Goal: Task Accomplishment & Management: Use online tool/utility

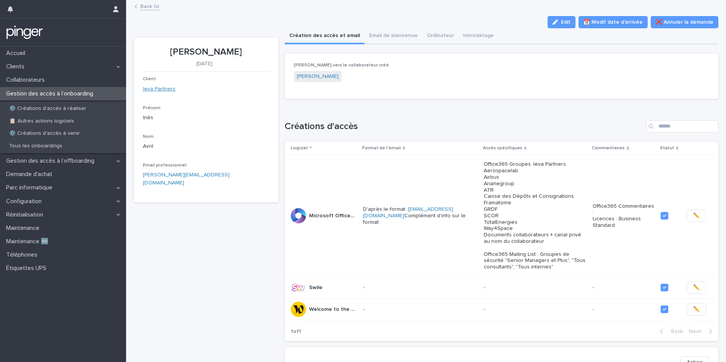
click at [156, 92] on link "Ieva Partners" at bounding box center [159, 89] width 32 height 8
click at [304, 78] on link "[PERSON_NAME]" at bounding box center [318, 77] width 42 height 8
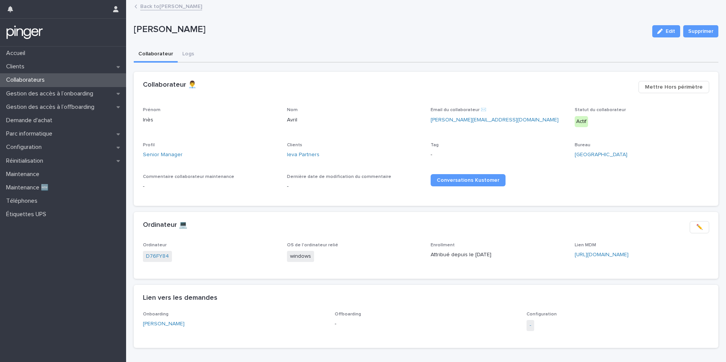
click at [532, 325] on span "-" at bounding box center [530, 325] width 8 height 11
click at [529, 325] on link "-" at bounding box center [530, 326] width 2 height 8
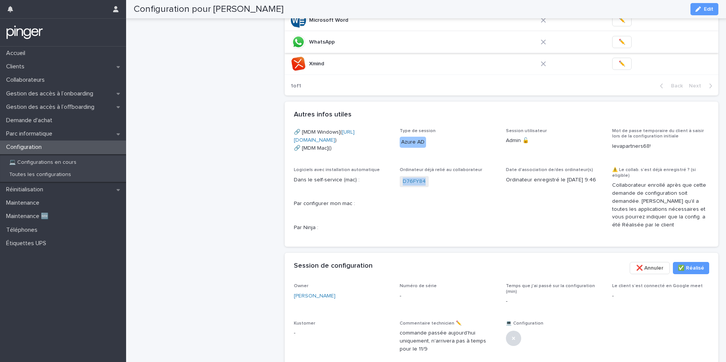
scroll to position [434, 0]
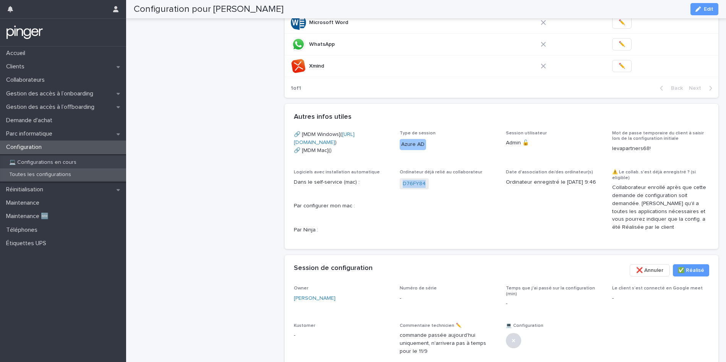
click at [45, 171] on p "Toutes les configurations" at bounding box center [40, 174] width 74 height 6
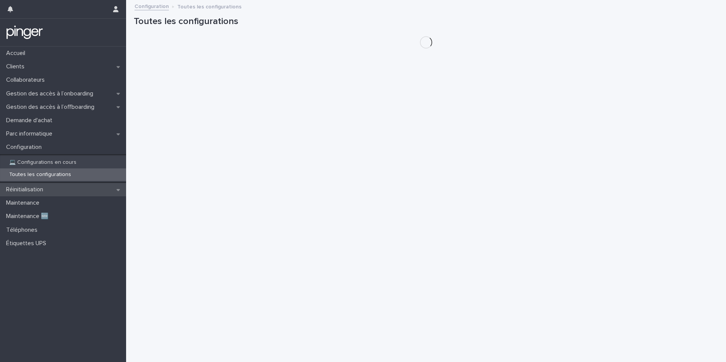
click at [41, 190] on p "Réinitialisation" at bounding box center [26, 189] width 46 height 7
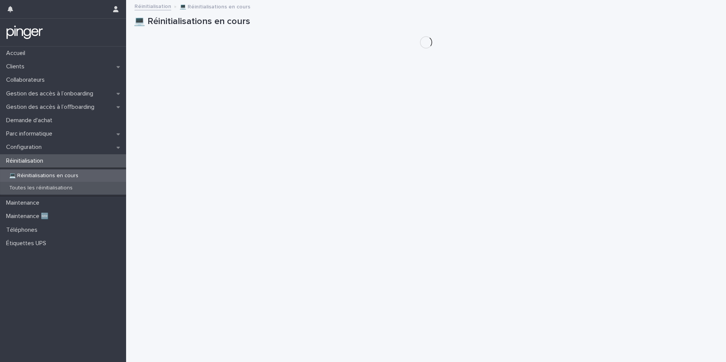
click at [52, 193] on div "Toutes les réinitialisations" at bounding box center [63, 188] width 126 height 13
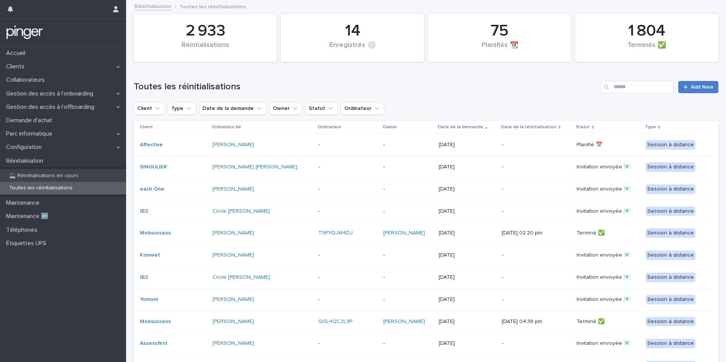
click at [693, 88] on span "Add New" at bounding box center [702, 86] width 23 height 5
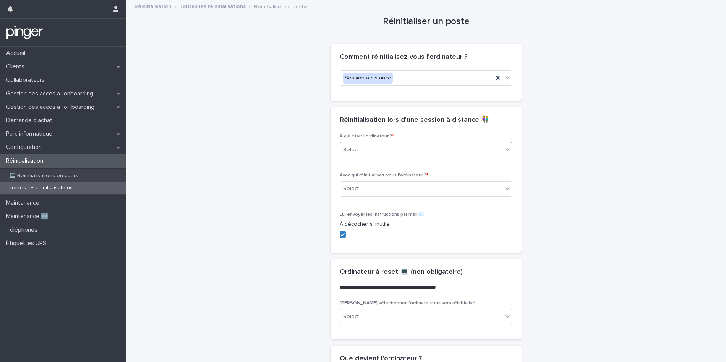
click at [393, 155] on div "Select..." at bounding box center [421, 150] width 162 height 13
click at [388, 165] on div "Collaborateur" at bounding box center [426, 164] width 172 height 13
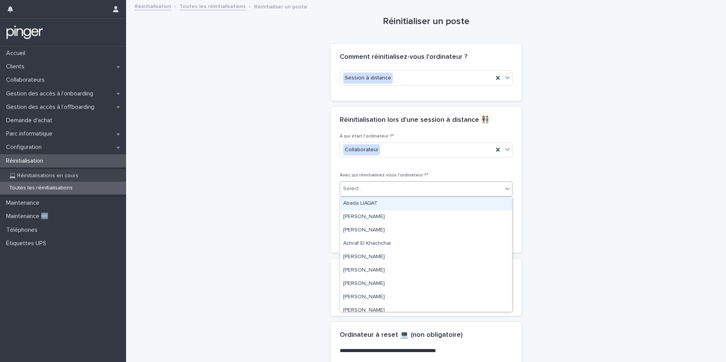
click at [382, 189] on div "Select..." at bounding box center [421, 189] width 162 height 13
type input "****"
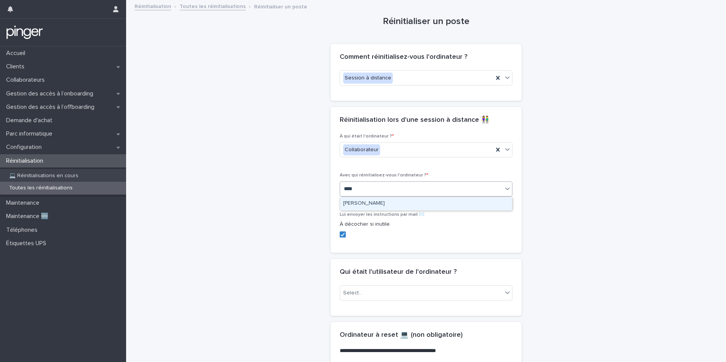
click at [361, 200] on div "[PERSON_NAME]" at bounding box center [426, 203] width 172 height 13
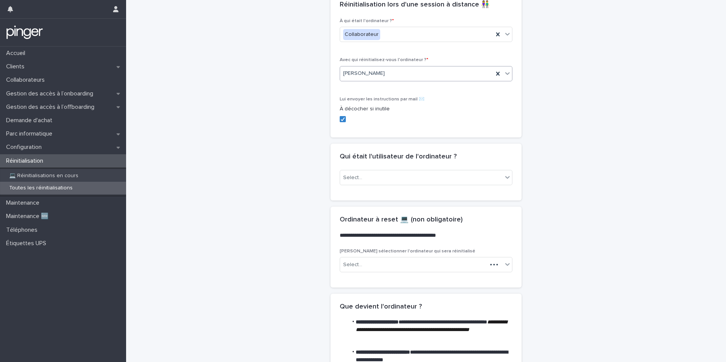
scroll to position [118, 0]
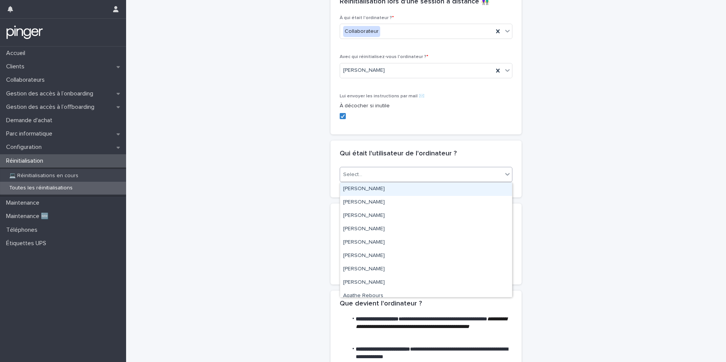
click at [384, 177] on div "Select..." at bounding box center [421, 174] width 162 height 13
type input "****"
click at [381, 190] on div "[PERSON_NAME]" at bounding box center [426, 189] width 172 height 13
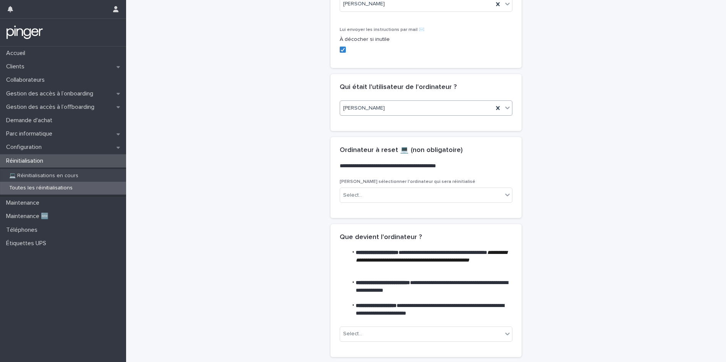
scroll to position [186, 0]
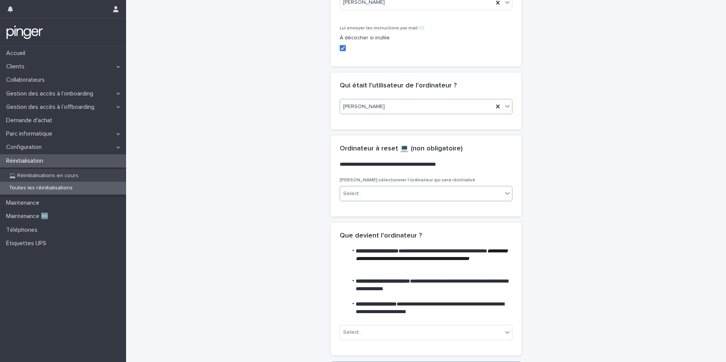
click at [365, 192] on div "Select..." at bounding box center [421, 194] width 162 height 13
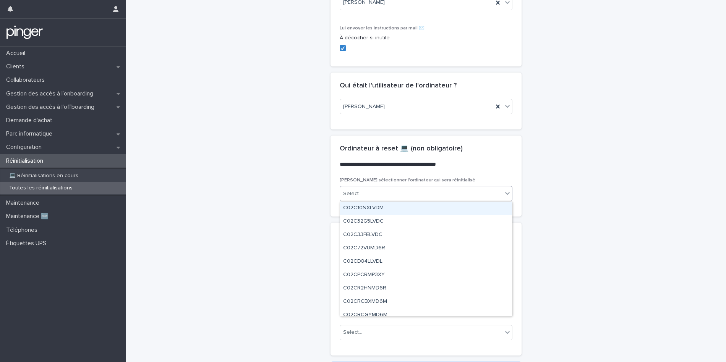
click at [365, 192] on div "Select..." at bounding box center [421, 194] width 162 height 13
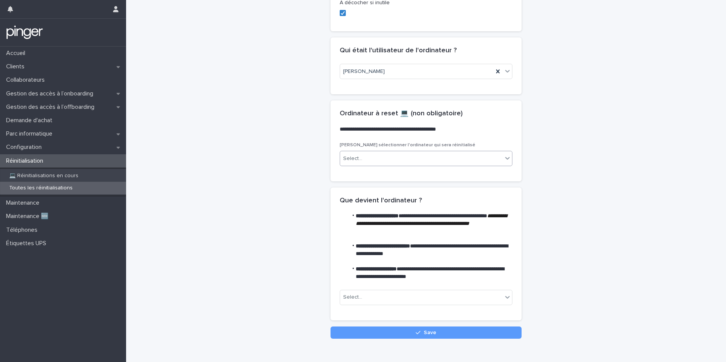
scroll to position [236, 0]
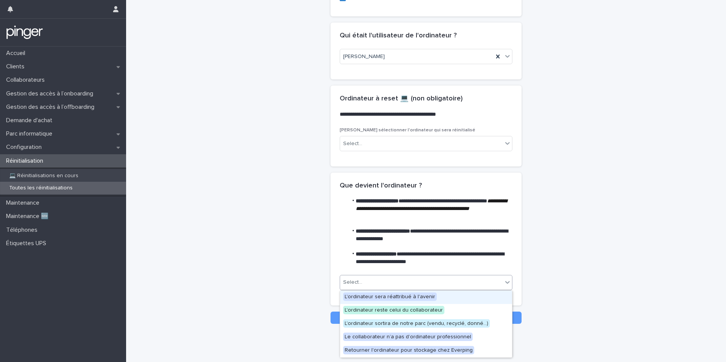
click at [356, 287] on div "Select..." at bounding box center [421, 282] width 162 height 13
click at [357, 300] on span "L'ordinateur sera réattribué à l'avenir" at bounding box center [390, 297] width 94 height 8
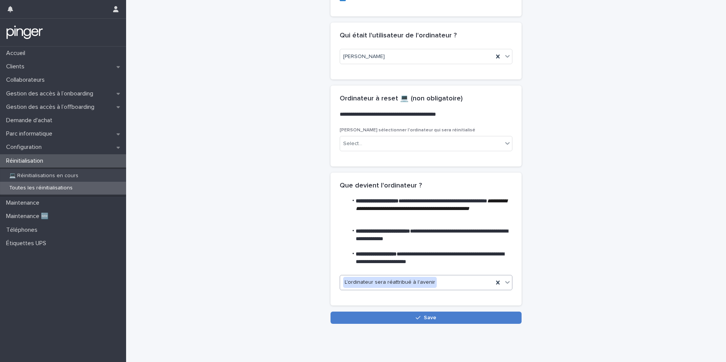
click at [408, 320] on button "Save" at bounding box center [425, 318] width 191 height 12
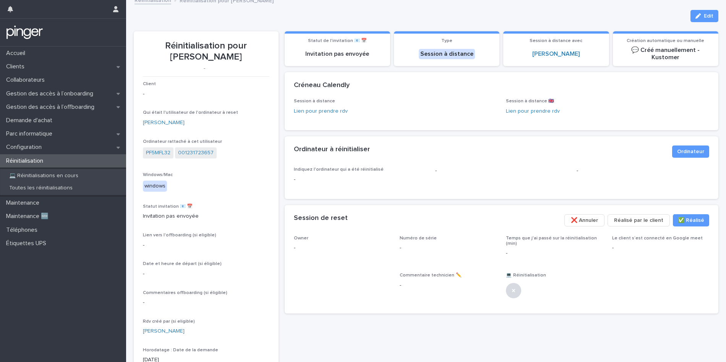
scroll to position [5, 0]
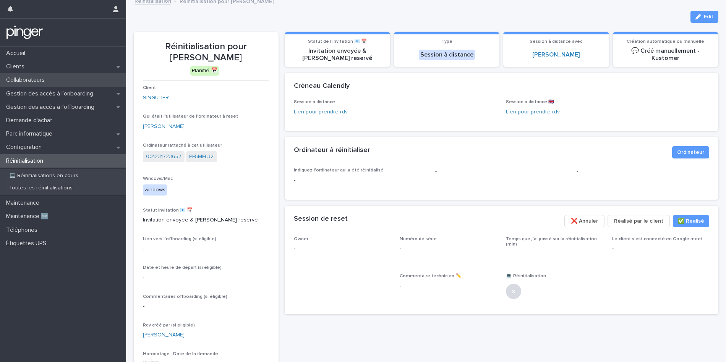
click at [40, 84] on div "Collaborateurs" at bounding box center [63, 79] width 126 height 13
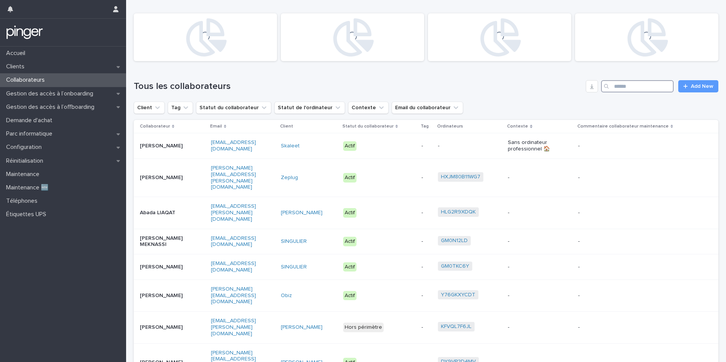
click at [639, 88] on input "Search" at bounding box center [637, 86] width 73 height 12
paste input "**********"
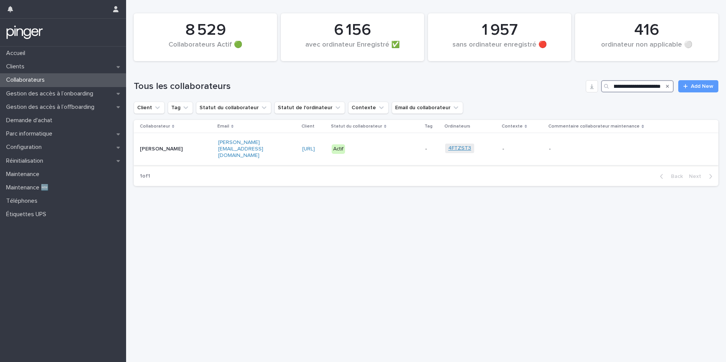
type input "**********"
click at [471, 148] on link "4FTZST3" at bounding box center [459, 148] width 23 height 6
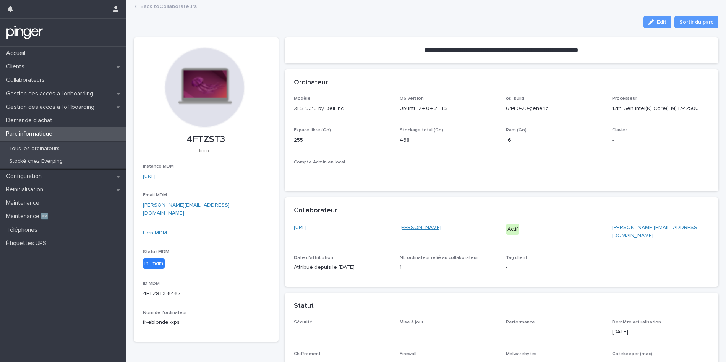
click at [406, 226] on link "[PERSON_NAME]" at bounding box center [421, 228] width 42 height 8
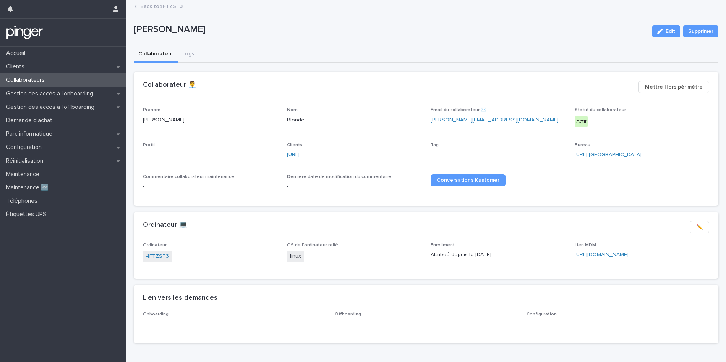
click at [299, 157] on link "[URL]" at bounding box center [293, 155] width 13 height 8
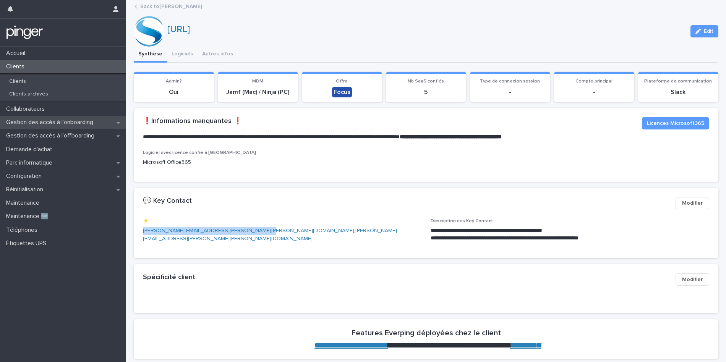
click at [52, 122] on p "Gestion des accès à l’onboarding" at bounding box center [51, 122] width 96 height 7
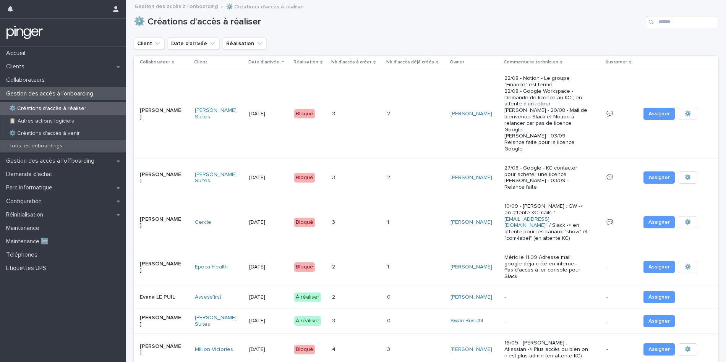
click at [73, 147] on div "Tous les onboardings" at bounding box center [63, 146] width 126 height 13
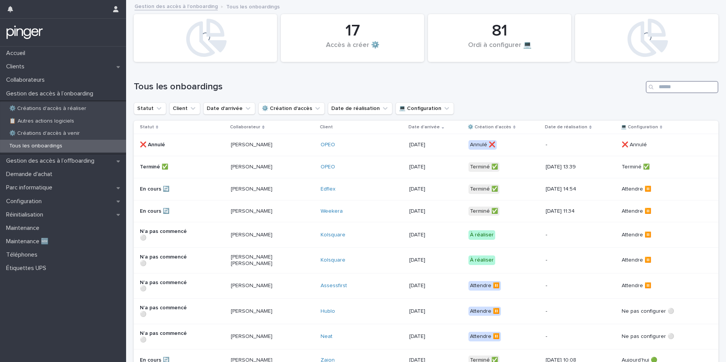
click at [676, 89] on input "Search" at bounding box center [681, 87] width 73 height 12
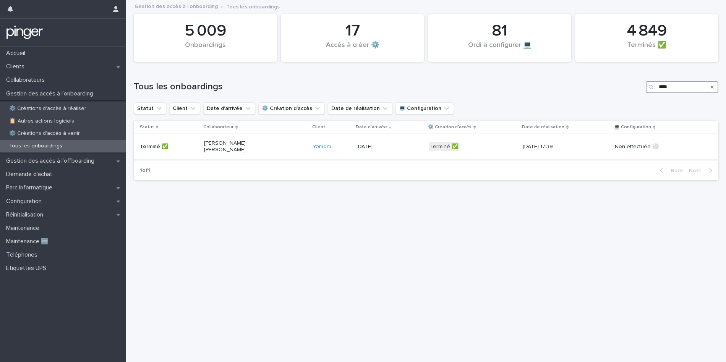
type input "****"
click at [481, 144] on div "Terminé ✅" at bounding box center [473, 147] width 88 height 16
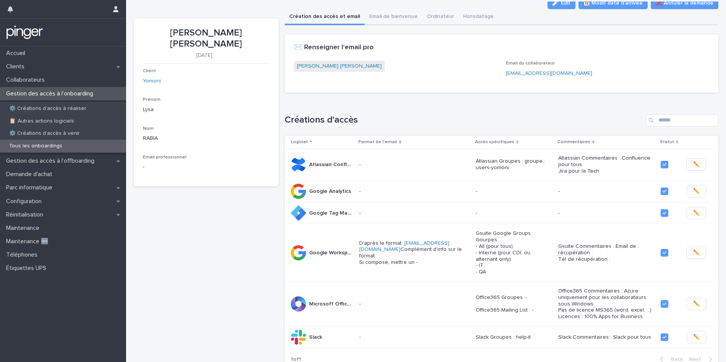
scroll to position [18, 0]
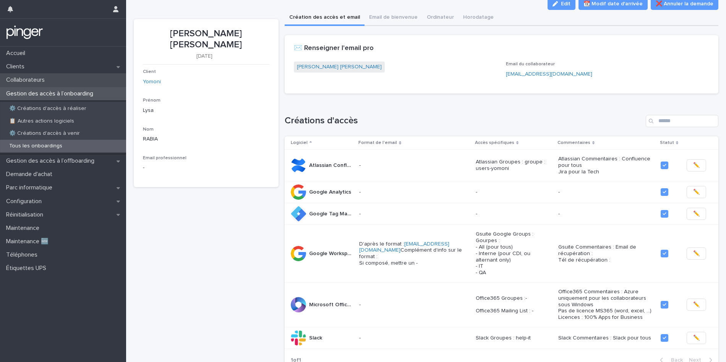
click at [52, 84] on div "Collaborateurs" at bounding box center [63, 79] width 126 height 13
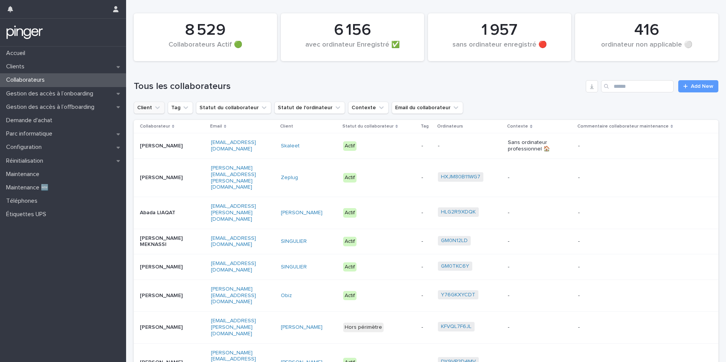
click at [140, 105] on button "Client" at bounding box center [149, 108] width 31 height 12
type input "****"
click at [169, 155] on p "IDOYA" at bounding box center [181, 156] width 81 height 5
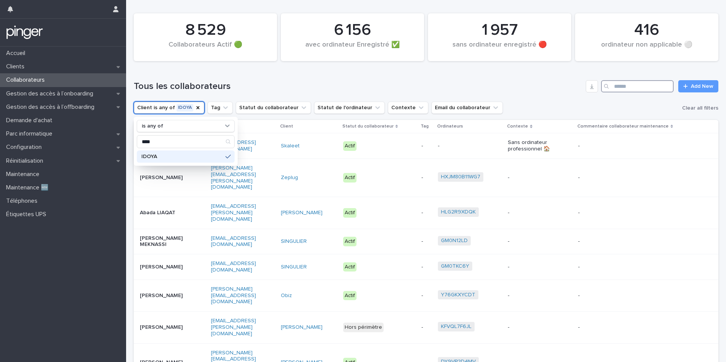
click at [625, 85] on input "Search" at bounding box center [637, 86] width 73 height 12
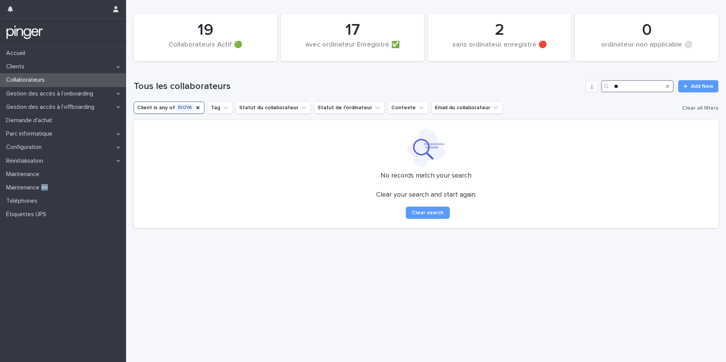
type input "*"
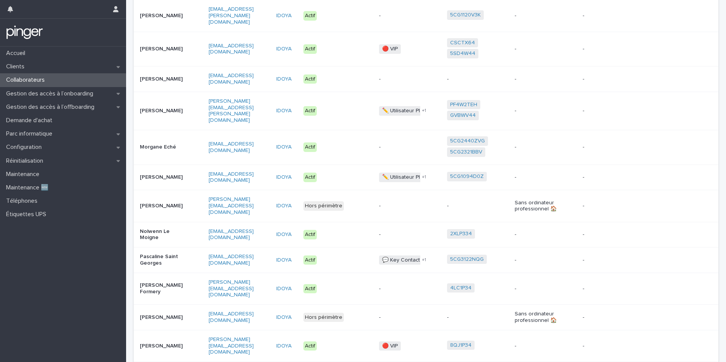
scroll to position [636, 0]
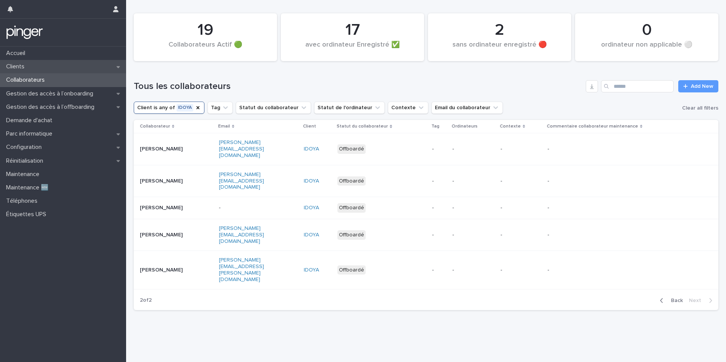
click at [45, 70] on div "Clients" at bounding box center [63, 66] width 126 height 13
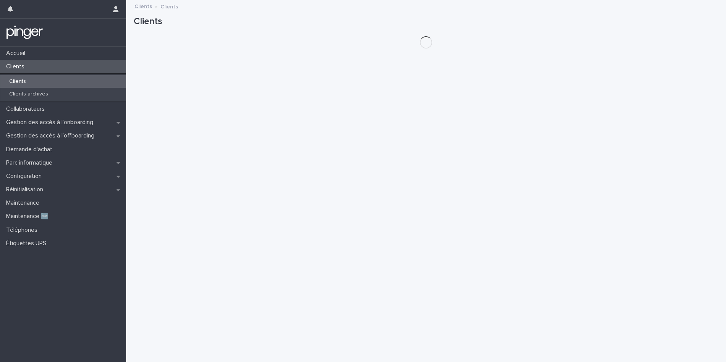
click at [43, 84] on div "Clients" at bounding box center [63, 81] width 126 height 13
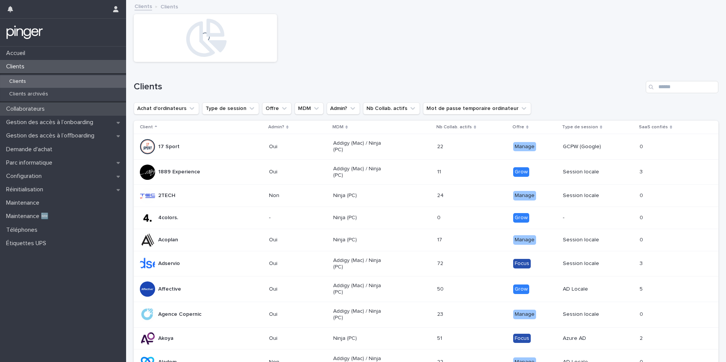
click at [89, 109] on div "Collaborateurs" at bounding box center [63, 108] width 126 height 13
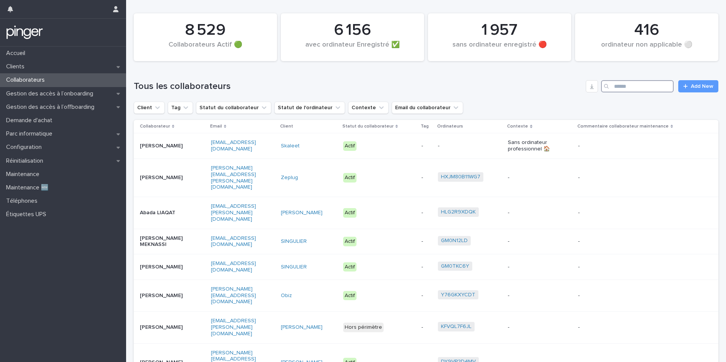
click at [658, 88] on input "Search" at bounding box center [637, 86] width 73 height 12
paste input "**********"
type input "**********"
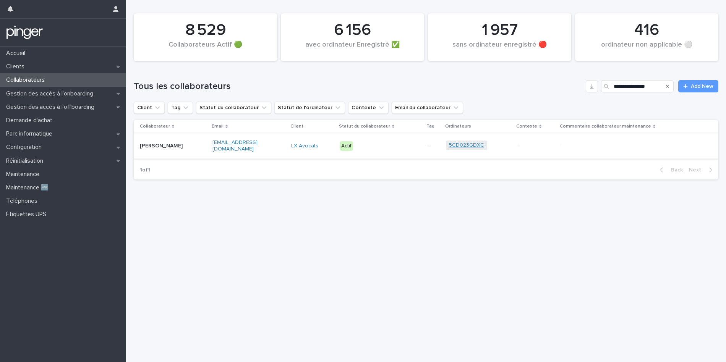
click at [450, 144] on link "5CD023GDXC" at bounding box center [466, 145] width 35 height 6
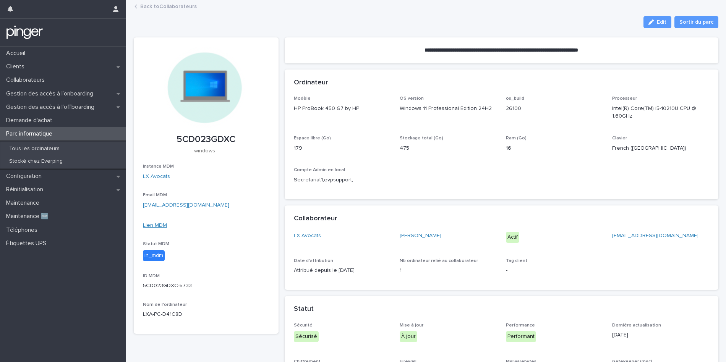
click at [159, 226] on link "Lien MDM" at bounding box center [155, 225] width 24 height 5
click at [62, 76] on div "Collaborateurs" at bounding box center [63, 79] width 126 height 13
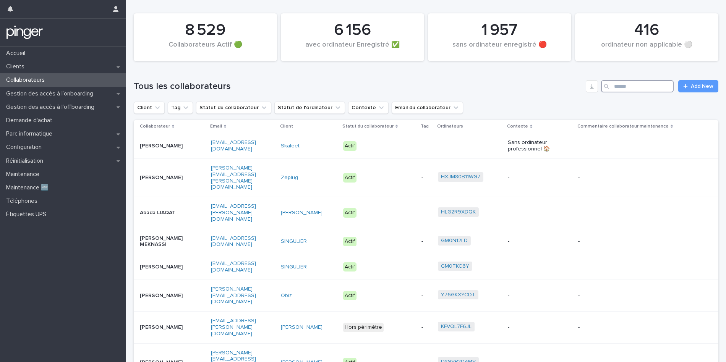
click at [622, 83] on input "Search" at bounding box center [637, 86] width 73 height 12
paste input "**********"
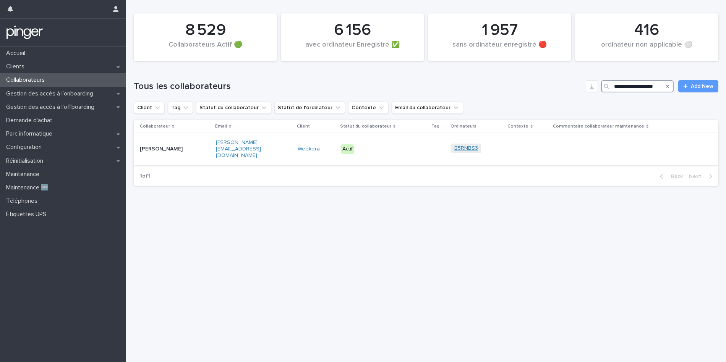
type input "**********"
click at [461, 147] on link "B5RNBS3" at bounding box center [466, 148] width 24 height 6
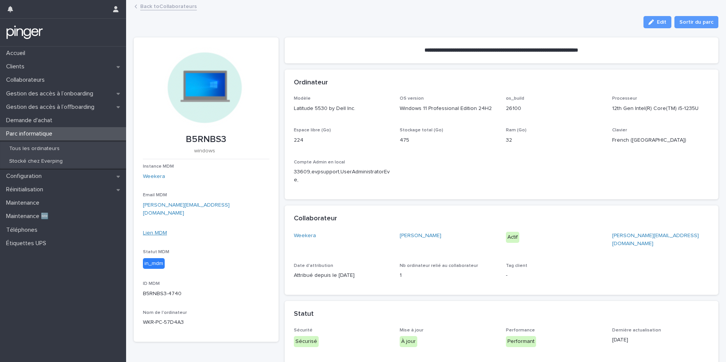
click at [154, 230] on link "Lien MDM" at bounding box center [155, 232] width 24 height 5
click at [86, 84] on div "Collaborateurs" at bounding box center [63, 79] width 126 height 13
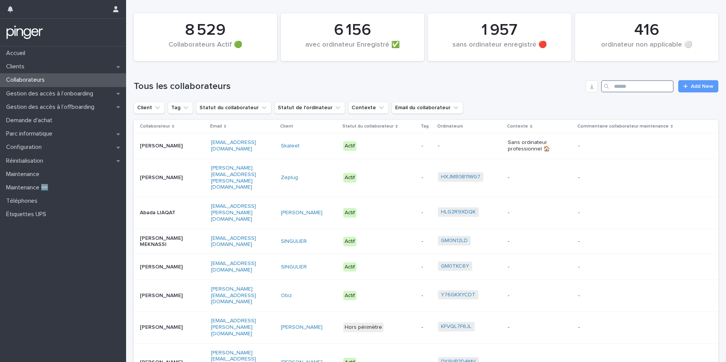
click at [627, 87] on input "Search" at bounding box center [637, 86] width 73 height 12
paste input "**********"
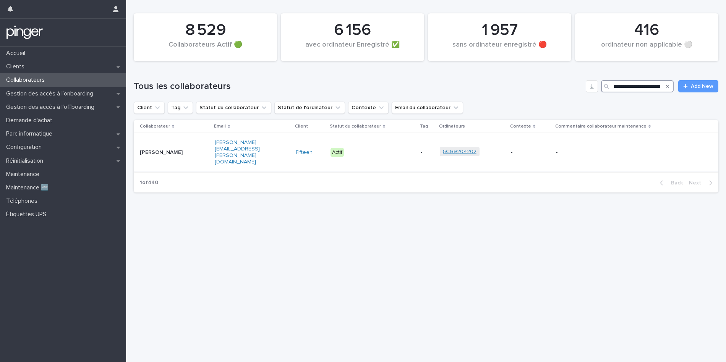
type input "**********"
click at [460, 149] on link "5CG9204202" at bounding box center [460, 152] width 34 height 6
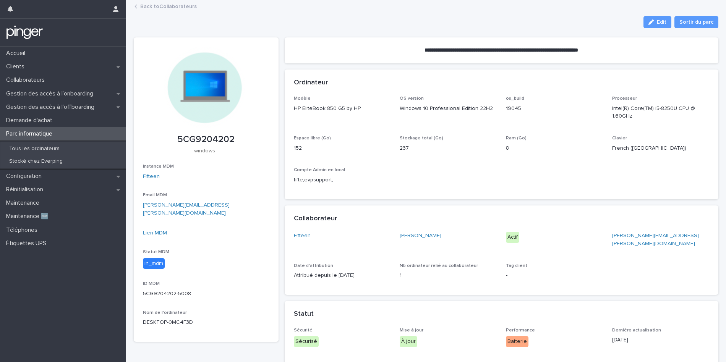
click at [157, 220] on div "Instance MDM Fifteen Email MDM [PERSON_NAME][EMAIL_ADDRESS][PERSON_NAME][DOMAIN…" at bounding box center [206, 248] width 126 height 169
click at [159, 229] on div "Lien MDM" at bounding box center [206, 233] width 126 height 8
click at [160, 230] on link "Lien MDM" at bounding box center [155, 232] width 24 height 5
